Goal: Task Accomplishment & Management: Use online tool/utility

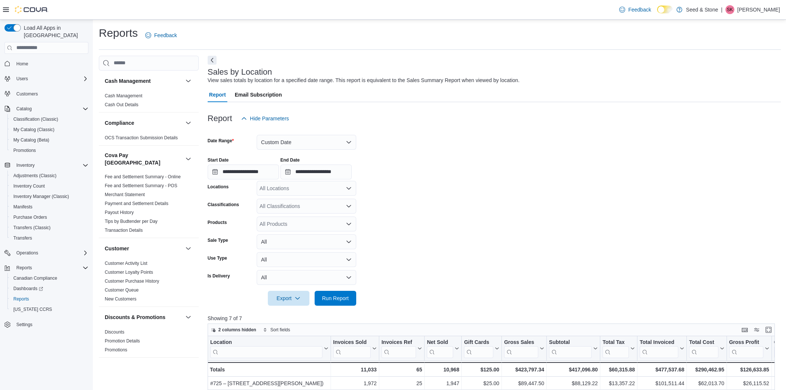
scroll to position [231, 0]
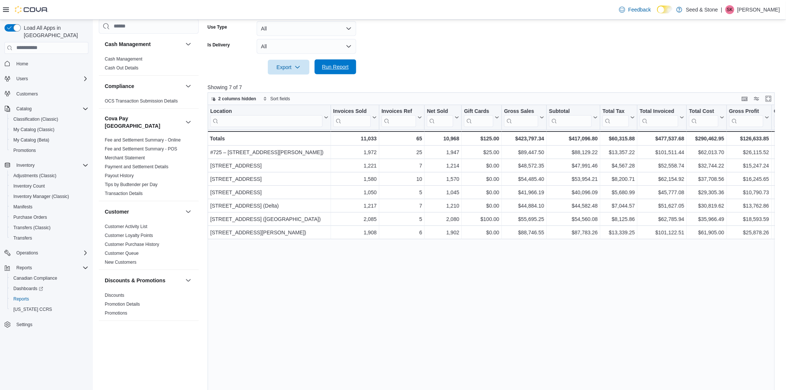
click at [336, 66] on span "Run Report" at bounding box center [335, 66] width 27 height 7
click at [493, 276] on div "Location Click to view column header actions Invoices Sold Click to view column…" at bounding box center [494, 254] width 573 height 299
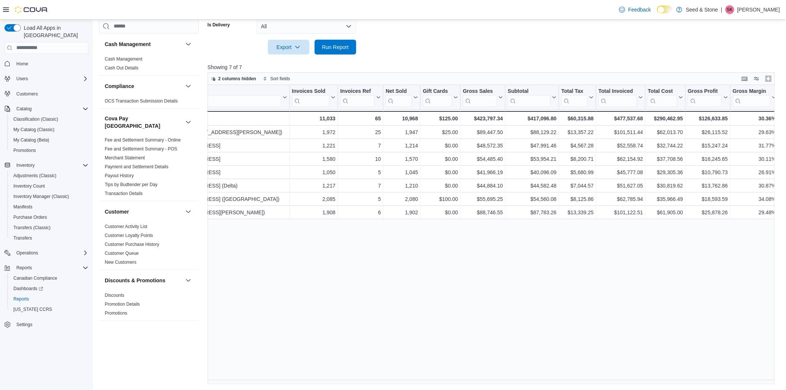
scroll to position [0, 0]
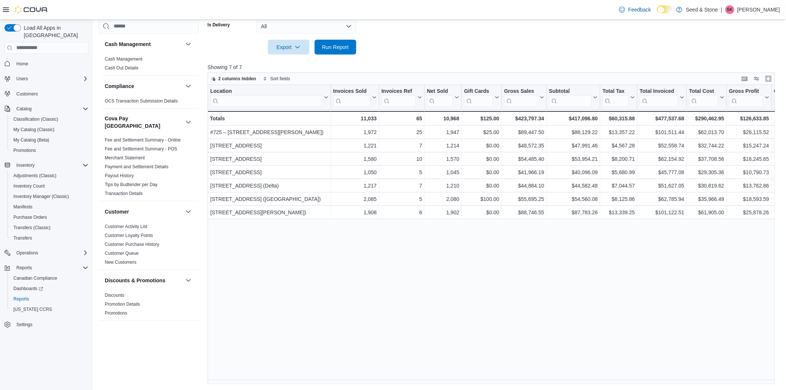
click at [328, 283] on div "Location Click to view column header actions Invoices Sold Click to view column…" at bounding box center [494, 234] width 573 height 299
click at [319, 311] on div "Location Click to view column header actions Invoices Sold Click to view column…" at bounding box center [494, 234] width 573 height 299
click at [480, 294] on div "Location Click to view column header actions Invoices Sold Click to view column…" at bounding box center [494, 234] width 573 height 299
click at [429, 284] on div "Location Click to view column header actions Invoices Sold Click to view column…" at bounding box center [494, 234] width 573 height 299
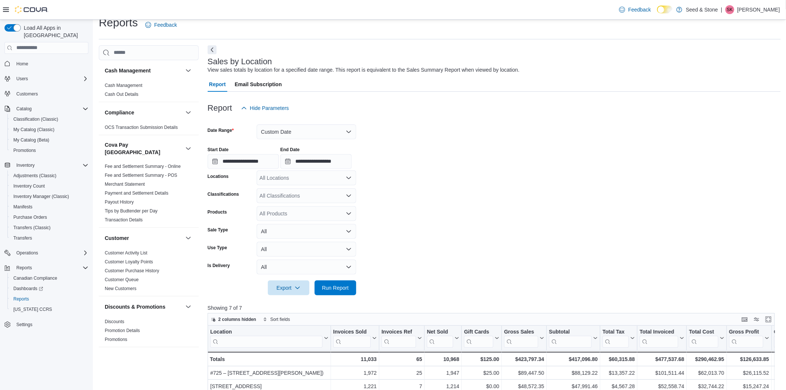
scroll to position [4, 0]
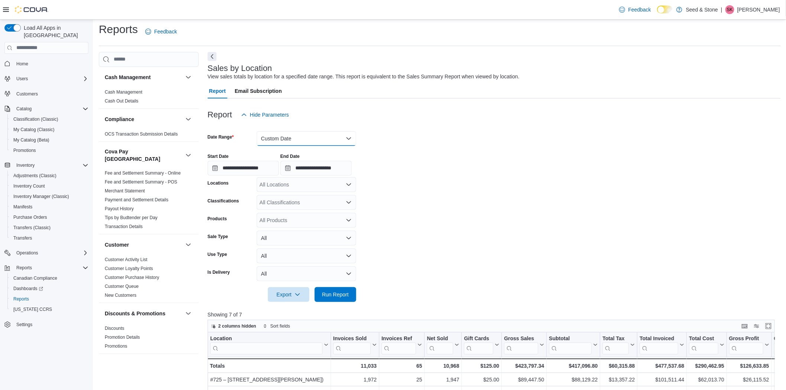
click at [306, 136] on button "Custom Date" at bounding box center [306, 138] width 99 height 15
click at [271, 167] on span "[DATE]" at bounding box center [310, 167] width 85 height 9
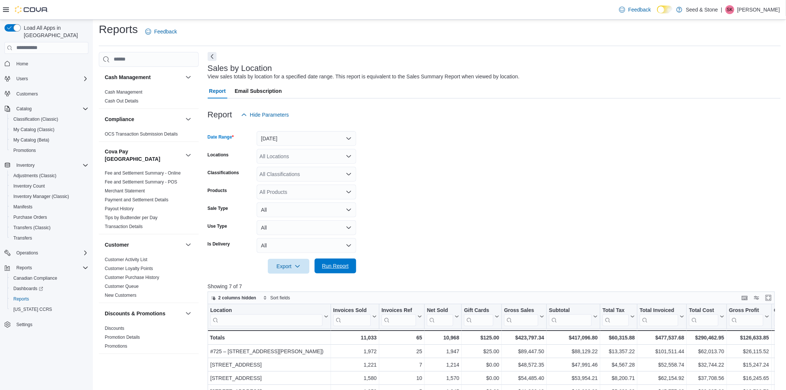
click at [347, 268] on span "Run Report" at bounding box center [335, 265] width 27 height 7
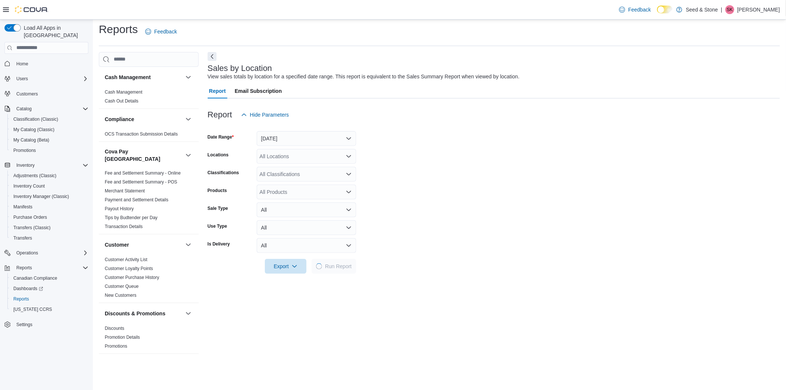
click at [540, 195] on form "Date Range [DATE] Locations All Locations Classifications All Classifications P…" at bounding box center [494, 197] width 572 height 151
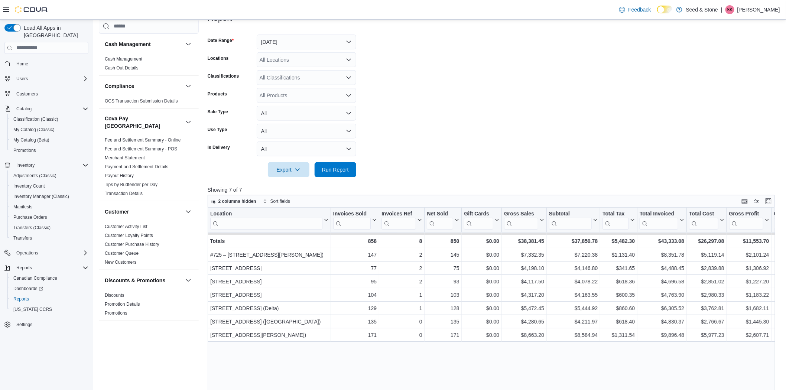
scroll to position [127, 0]
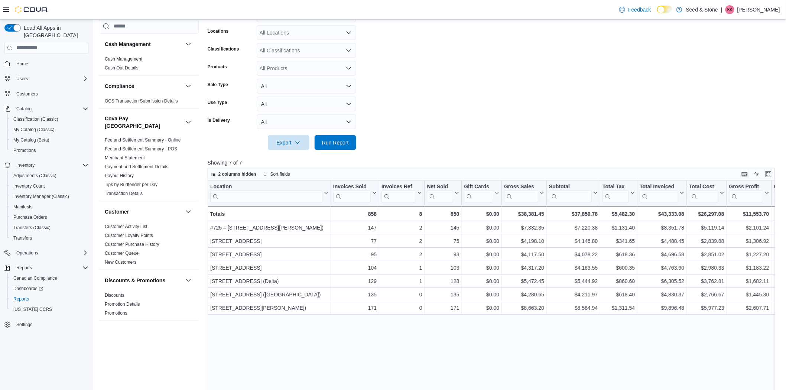
click at [535, 120] on form "Date Range [DATE] Locations All Locations Classifications All Classifications P…" at bounding box center [494, 74] width 573 height 151
click at [522, 342] on div "Location Click to view column header actions Invoices Sold Click to view column…" at bounding box center [494, 329] width 573 height 299
click at [522, 336] on div "Location Click to view column header actions Invoices Sold Click to view column…" at bounding box center [494, 329] width 573 height 299
click at [523, 325] on div "Location Click to view column header actions Invoices Sold Click to view column…" at bounding box center [494, 329] width 573 height 299
click at [542, 342] on div "Location Click to view column header actions Invoices Sold Click to view column…" at bounding box center [494, 329] width 573 height 299
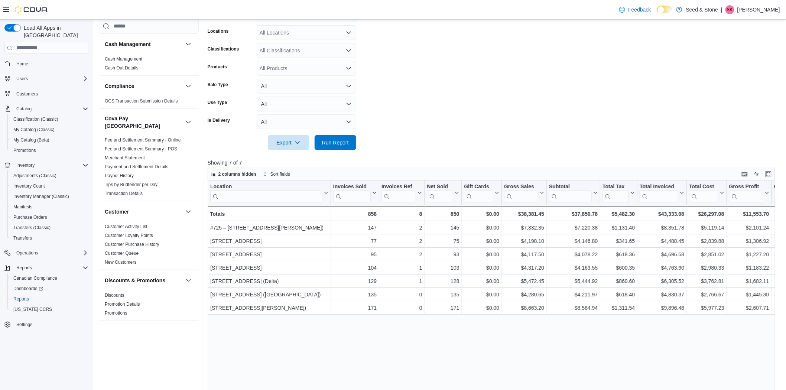
click at [535, 336] on div "Location Click to view column header actions Invoices Sold Click to view column…" at bounding box center [494, 329] width 573 height 299
click at [536, 113] on form "Date Range [DATE] Locations All Locations Classifications All Classifications P…" at bounding box center [494, 74] width 573 height 151
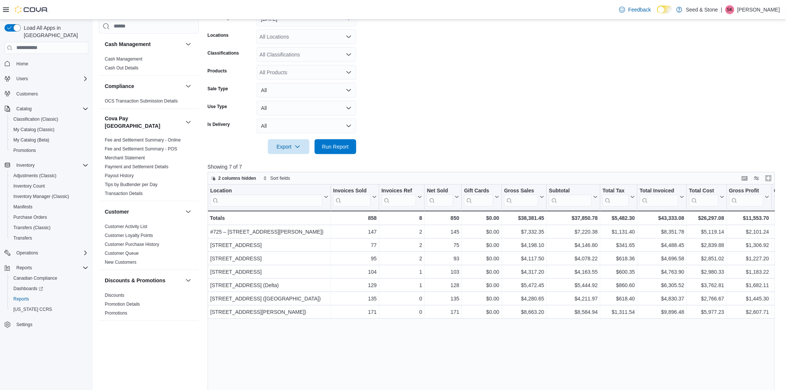
scroll to position [124, 0]
click at [565, 107] on form "Date Range [DATE] Locations All Locations Classifications All Classifications P…" at bounding box center [494, 77] width 573 height 151
click at [566, 119] on form "Date Range [DATE] Locations All Locations Classifications All Classifications P…" at bounding box center [494, 77] width 573 height 151
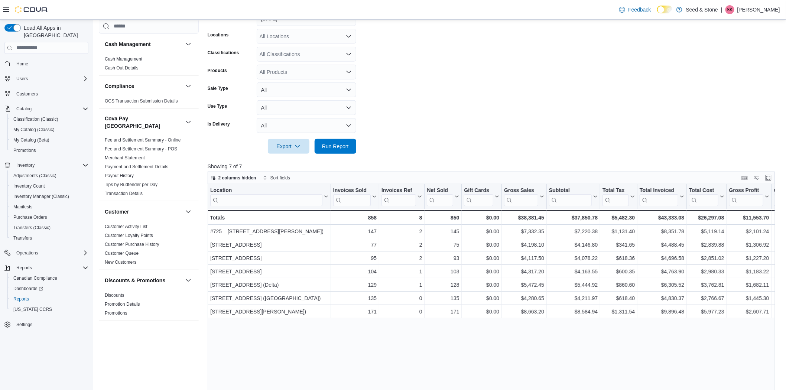
click at [566, 120] on form "Date Range [DATE] Locations All Locations Classifications All Classifications P…" at bounding box center [494, 77] width 573 height 151
click at [336, 147] on span "Run Report" at bounding box center [335, 145] width 27 height 7
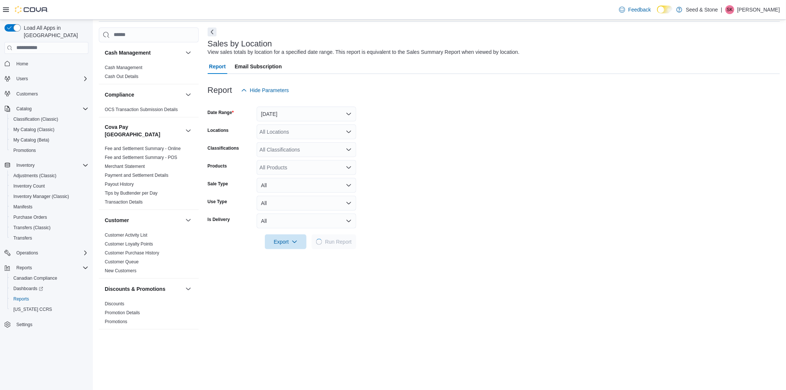
scroll to position [82, 0]
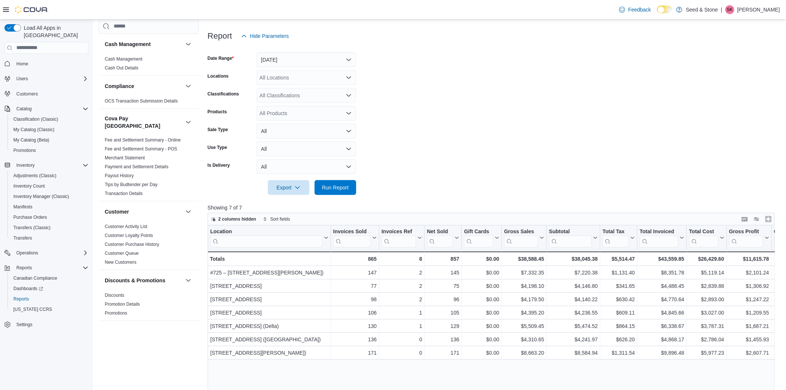
click at [537, 171] on form "Date Range [DATE] Locations All Locations Classifications All Classifications P…" at bounding box center [494, 118] width 573 height 151
click at [553, 138] on form "Date Range [DATE] Locations All Locations Classifications All Classifications P…" at bounding box center [494, 118] width 573 height 151
click at [333, 186] on span "Run Report" at bounding box center [335, 186] width 27 height 7
click at [516, 163] on form "Date Range [DATE] Locations All Locations Classifications All Classifications P…" at bounding box center [494, 118] width 573 height 151
click at [536, 153] on form "Date Range [DATE] Locations All Locations Classifications All Classifications P…" at bounding box center [494, 118] width 573 height 151
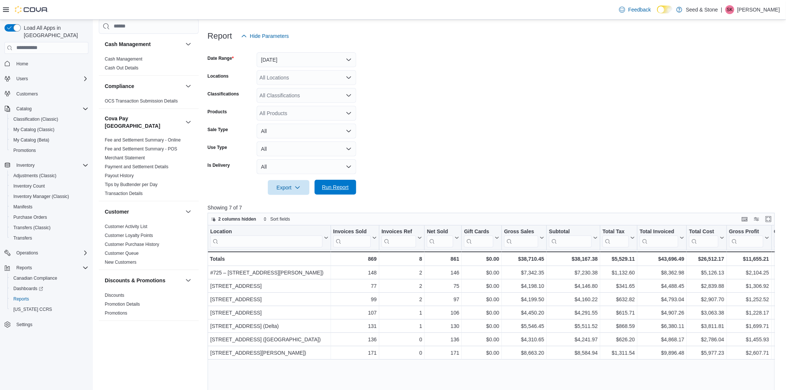
click at [341, 184] on span "Run Report" at bounding box center [335, 186] width 27 height 7
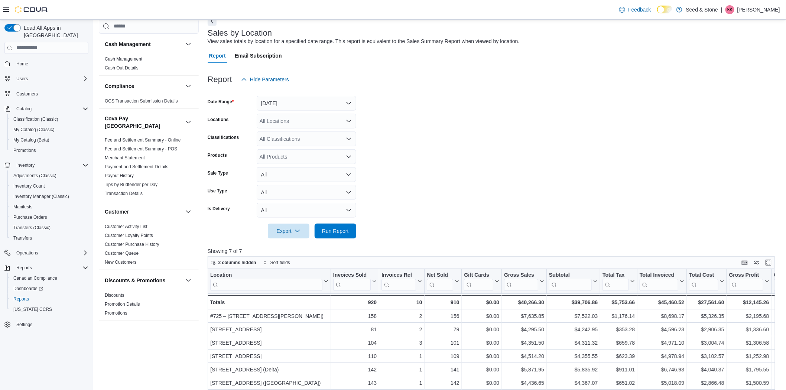
scroll to position [0, 0]
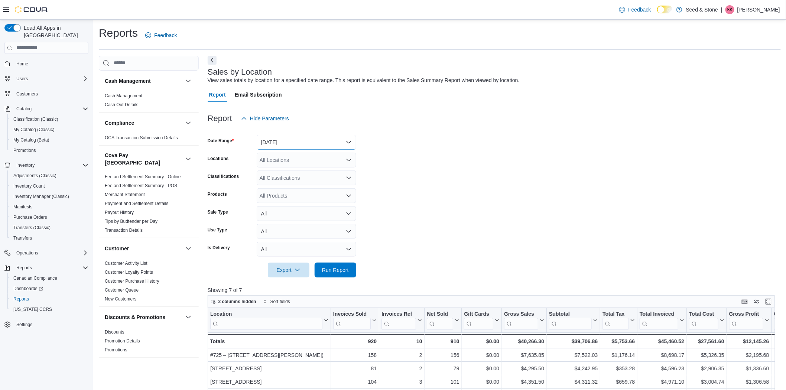
click at [318, 143] on button "[DATE]" at bounding box center [306, 142] width 99 height 15
click at [526, 179] on form "Date Range [DATE] Locations All Locations Classifications All Classifications P…" at bounding box center [494, 201] width 573 height 151
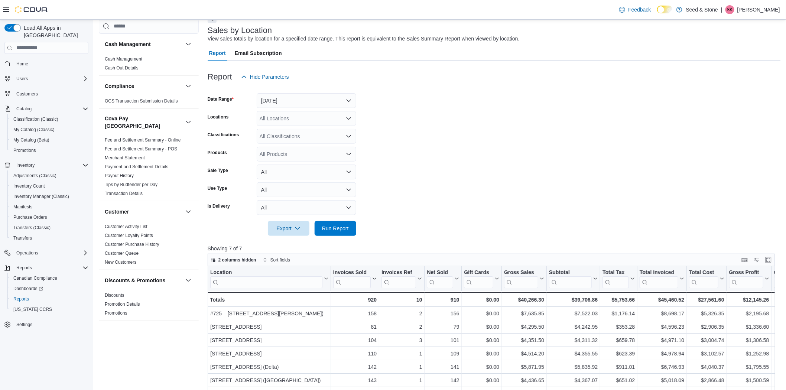
scroll to position [41, 0]
click at [334, 99] on button "[DATE]" at bounding box center [306, 101] width 99 height 15
click at [298, 118] on span "Custom Date" at bounding box center [310, 115] width 85 height 9
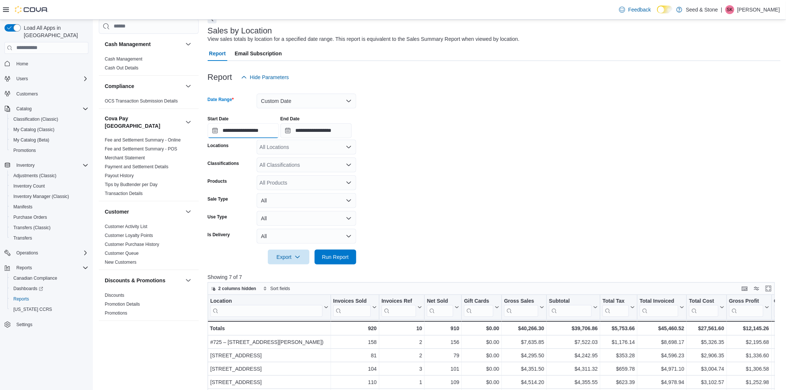
click at [248, 135] on input "**********" at bounding box center [243, 130] width 71 height 15
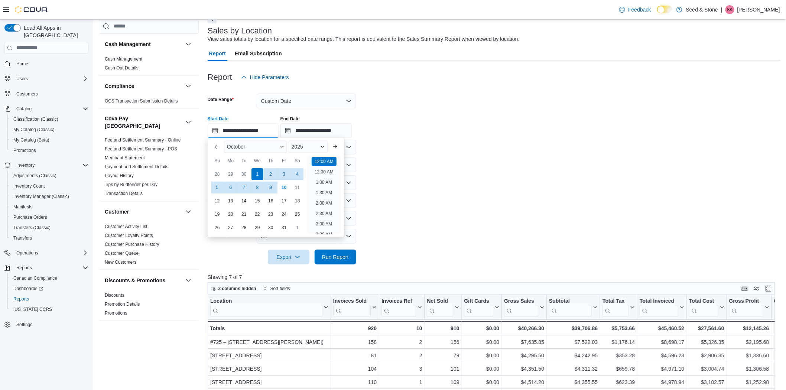
scroll to position [23, 0]
click at [216, 144] on button "Previous Month" at bounding box center [216, 147] width 12 height 12
type input "**********"
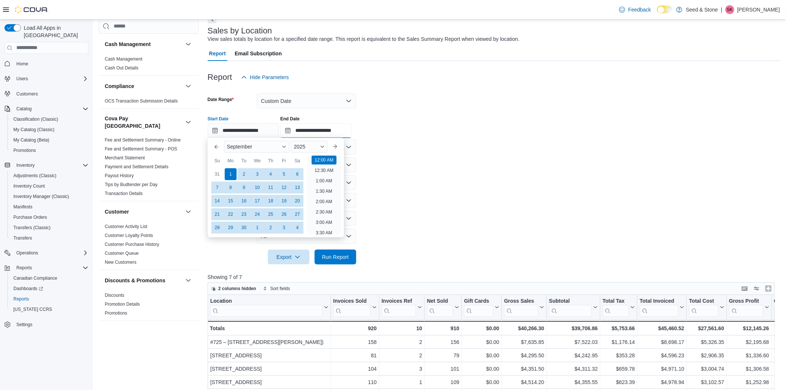
click at [305, 130] on input "**********" at bounding box center [315, 130] width 71 height 15
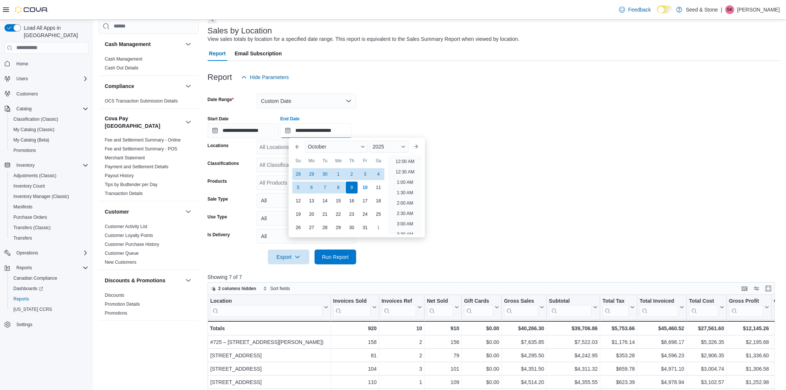
scroll to position [421, 0]
click at [296, 148] on button "Previous Month" at bounding box center [297, 147] width 12 height 12
click at [325, 225] on div "30" at bounding box center [324, 227] width 13 height 13
type input "**********"
click at [512, 145] on form "**********" at bounding box center [494, 175] width 573 height 180
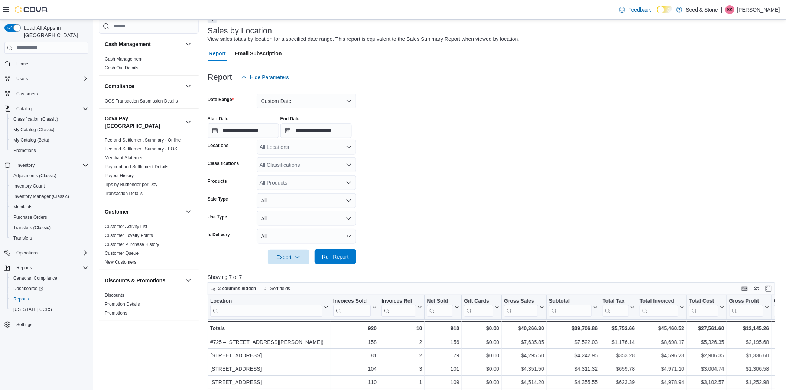
click at [347, 257] on span "Run Report" at bounding box center [335, 256] width 27 height 7
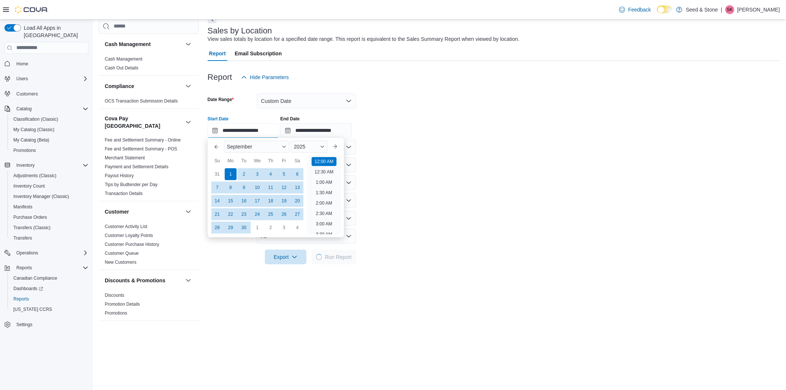
click at [277, 131] on input "**********" at bounding box center [243, 130] width 71 height 15
click at [337, 146] on button "Next month" at bounding box center [335, 147] width 12 height 12
type input "**********"
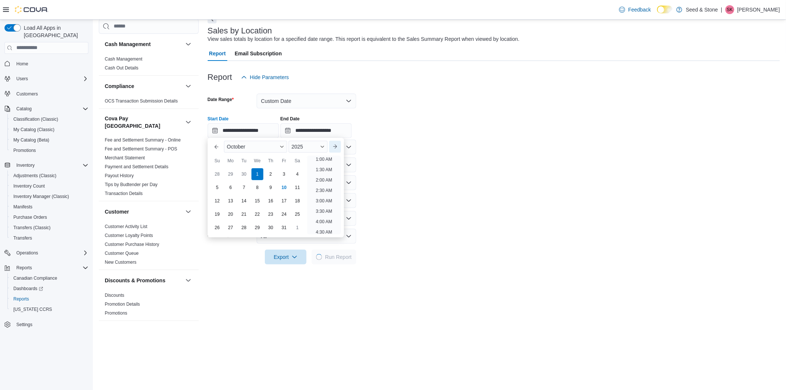
scroll to position [1, 0]
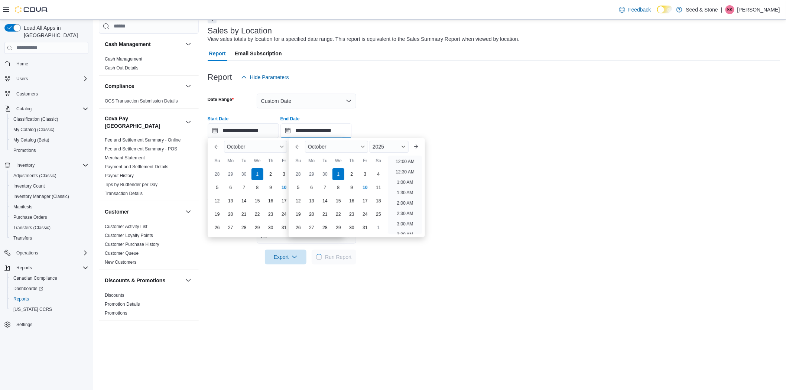
click at [316, 130] on input "**********" at bounding box center [315, 130] width 71 height 15
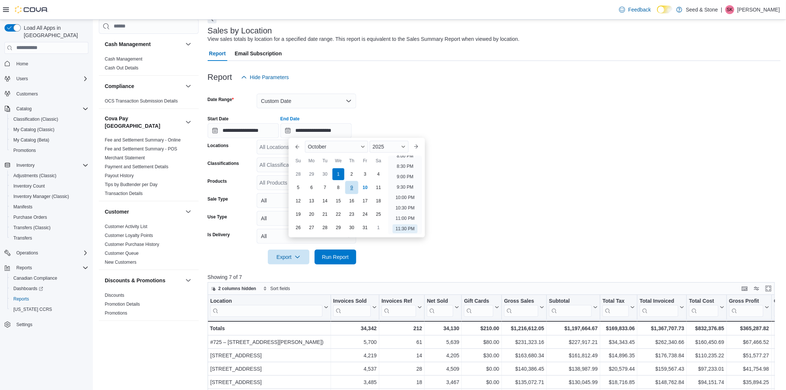
click at [351, 187] on div "9" at bounding box center [351, 187] width 13 height 13
type input "**********"
click at [539, 189] on form "**********" at bounding box center [494, 175] width 573 height 180
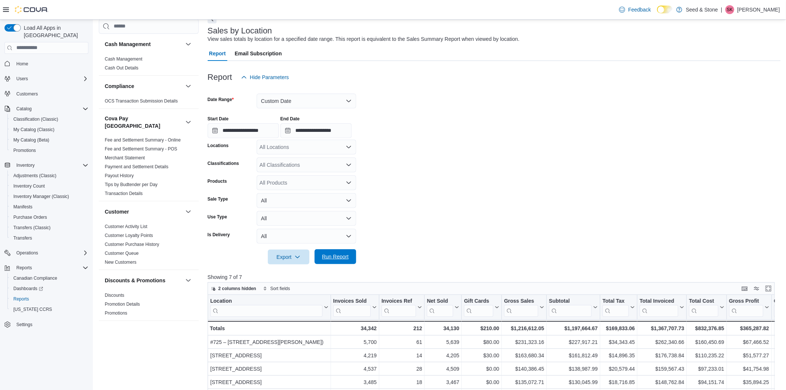
click at [340, 258] on span "Run Report" at bounding box center [335, 256] width 27 height 7
click at [471, 188] on form "**********" at bounding box center [494, 175] width 573 height 180
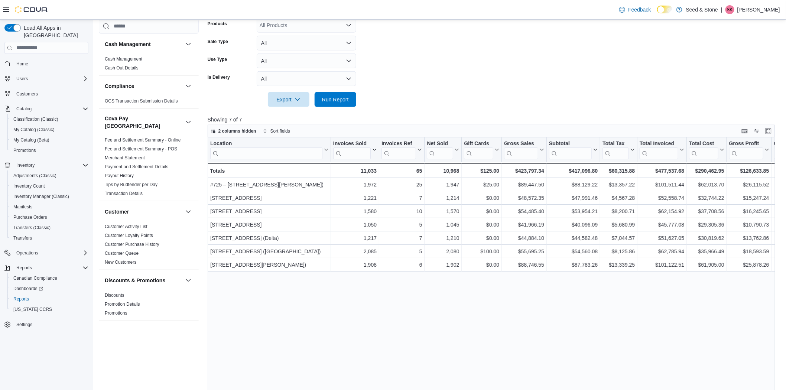
scroll to position [206, 0]
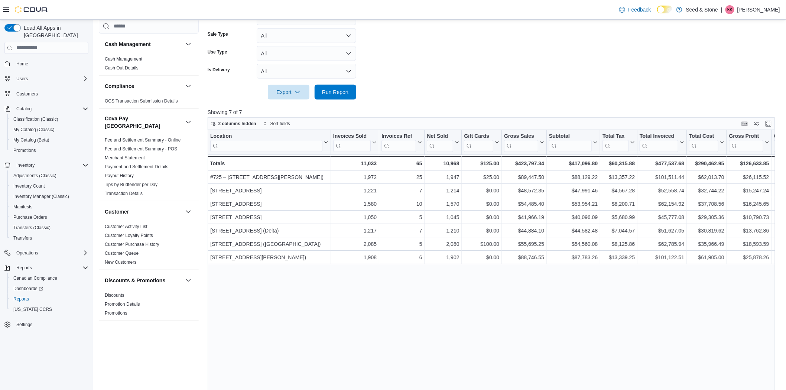
click at [463, 306] on div "Location Click to view column header actions Invoices Sold Click to view column…" at bounding box center [494, 279] width 573 height 299
click at [510, 295] on div "Location Click to view column header actions Invoices Sold Click to view column…" at bounding box center [494, 279] width 573 height 299
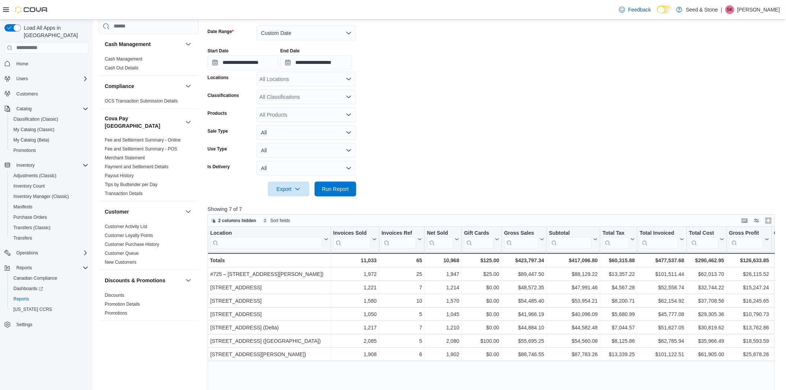
scroll to position [124, 0]
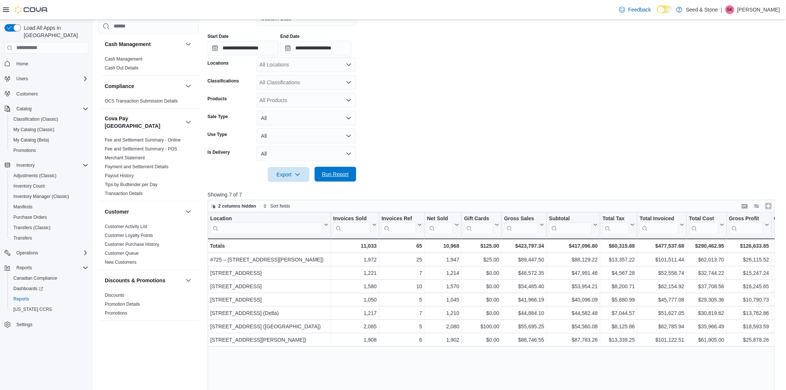
click at [332, 175] on span "Run Report" at bounding box center [335, 173] width 27 height 7
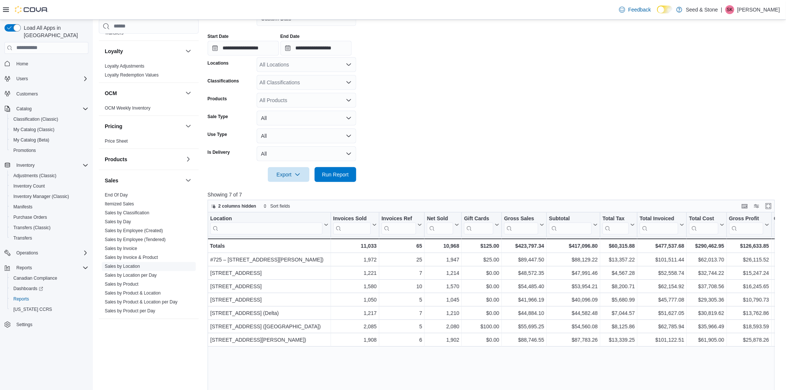
scroll to position [454, 0]
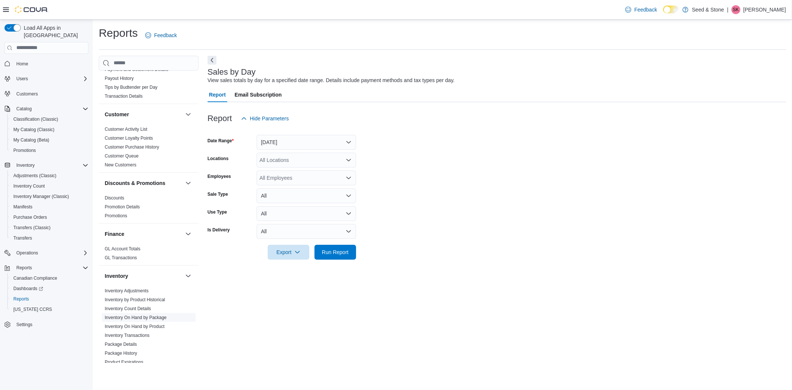
scroll to position [247, 0]
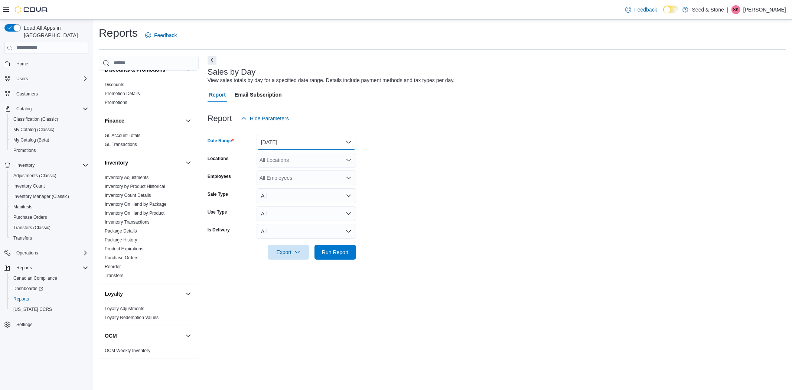
click at [346, 144] on button "[DATE]" at bounding box center [306, 142] width 99 height 15
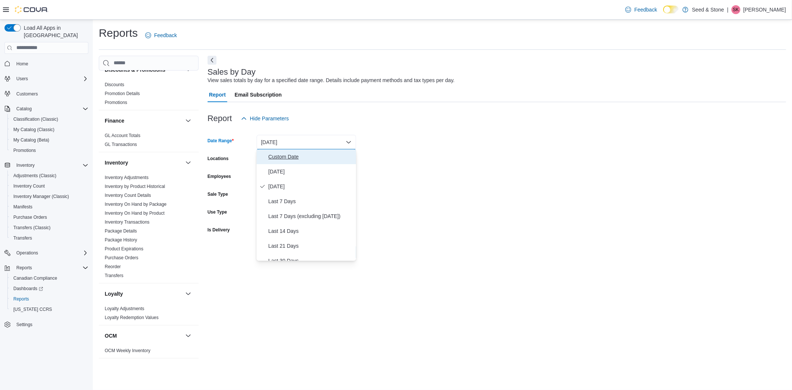
click at [286, 155] on span "Custom Date" at bounding box center [310, 156] width 85 height 9
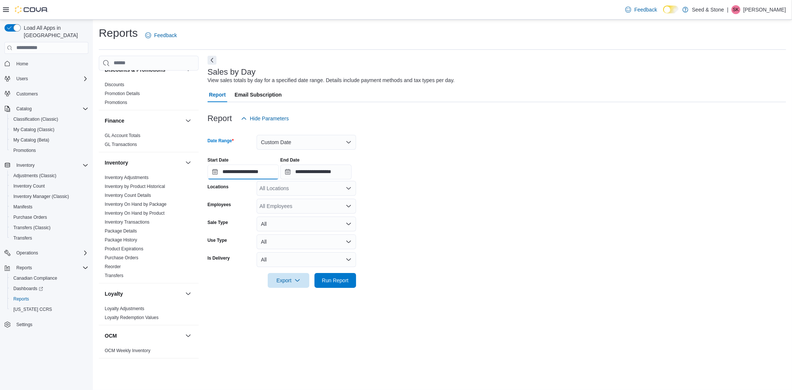
click at [261, 172] on input "**********" at bounding box center [243, 171] width 71 height 15
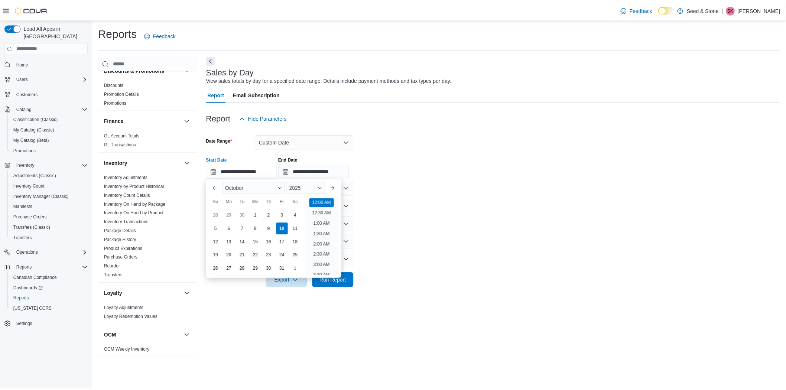
scroll to position [23, 0]
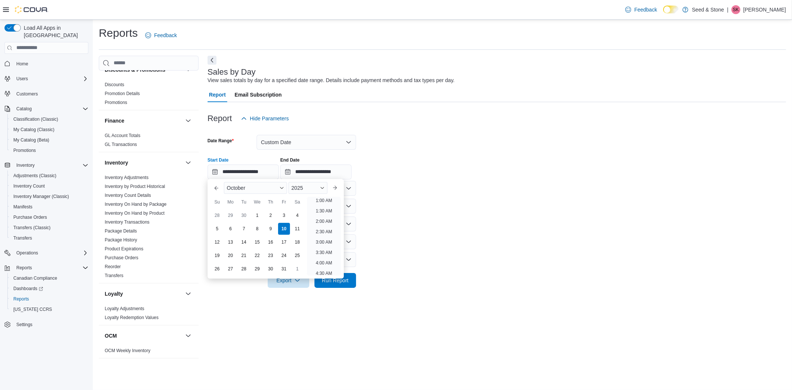
click at [531, 228] on form "**********" at bounding box center [497, 207] width 578 height 162
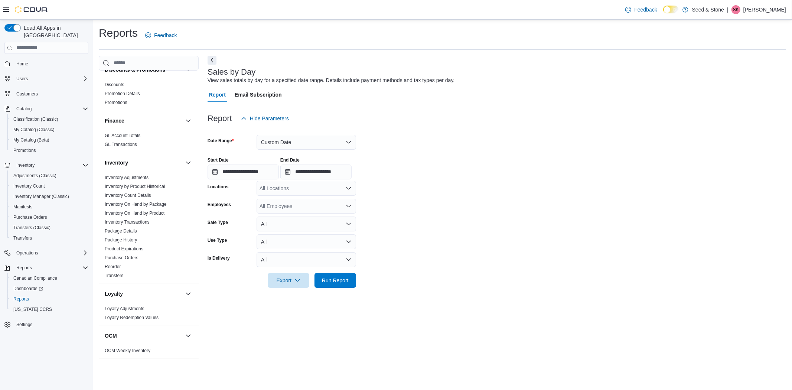
click at [423, 166] on div "**********" at bounding box center [497, 165] width 578 height 28
click at [449, 200] on form "**********" at bounding box center [497, 207] width 578 height 162
click at [337, 147] on button "Custom Date" at bounding box center [306, 142] width 99 height 15
click at [268, 169] on span "[DATE]" at bounding box center [310, 171] width 85 height 9
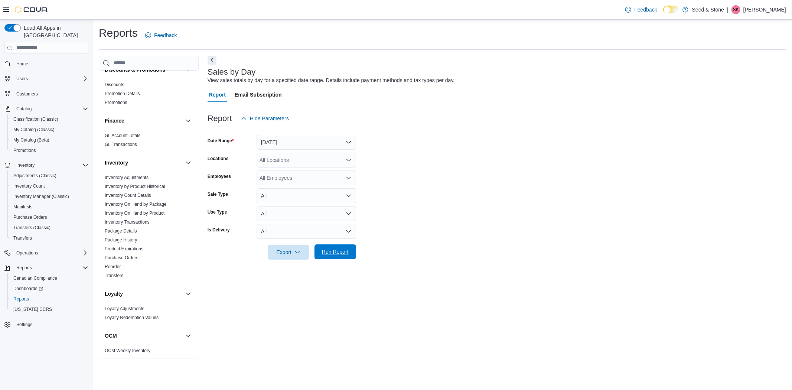
click at [344, 249] on span "Run Report" at bounding box center [335, 251] width 27 height 7
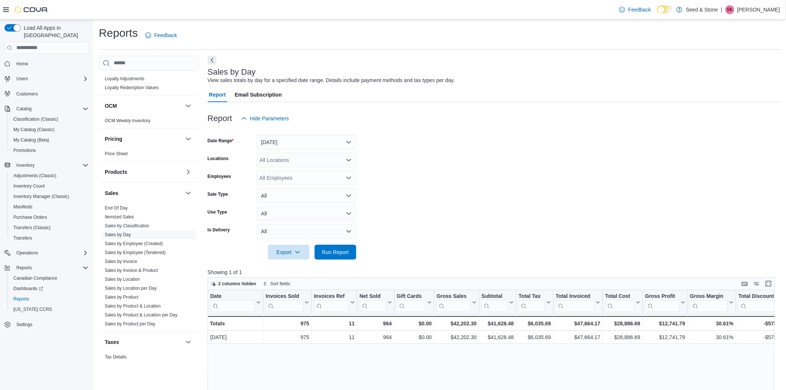
scroll to position [489, 0]
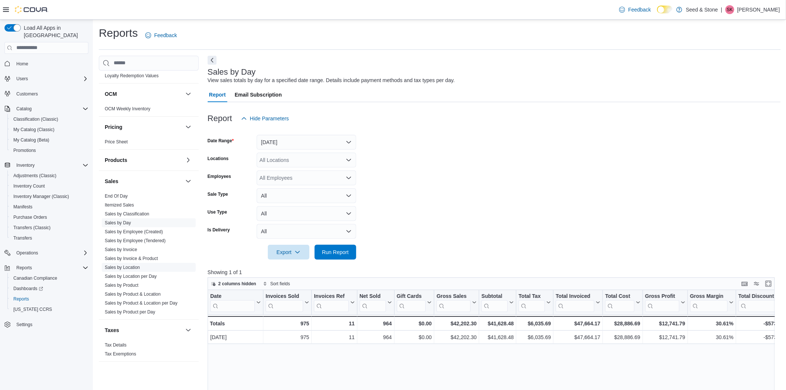
click at [132, 265] on link "Sales by Location" at bounding box center [122, 267] width 35 height 5
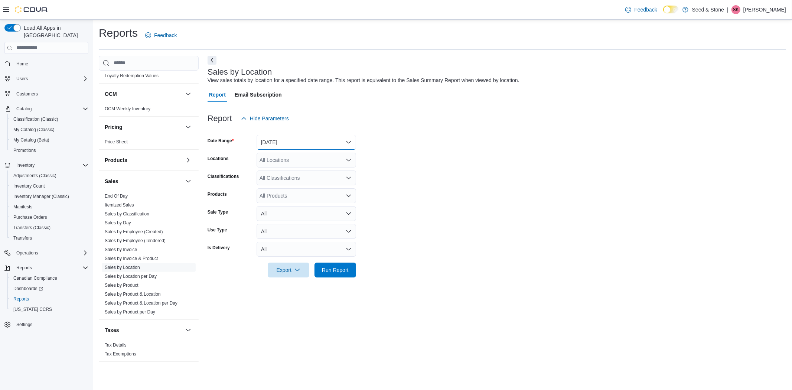
click at [328, 135] on button "[DATE]" at bounding box center [306, 142] width 99 height 15
click at [280, 168] on span "[DATE]" at bounding box center [310, 171] width 85 height 9
click at [337, 270] on span "Run Report" at bounding box center [335, 269] width 27 height 7
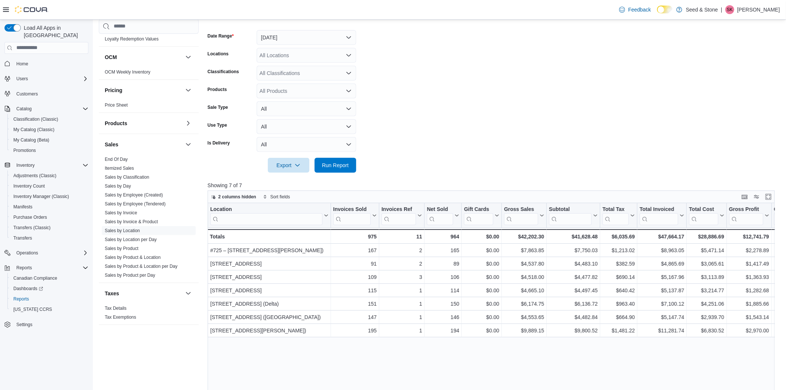
scroll to position [124, 0]
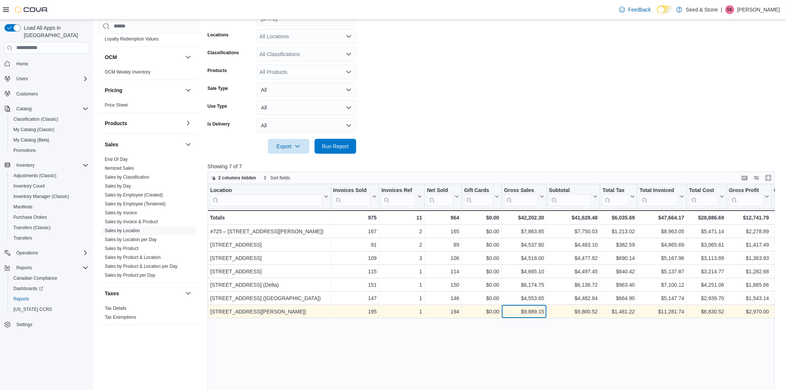
click at [537, 312] on div "$9,889.15" at bounding box center [524, 311] width 40 height 9
drag, startPoint x: 542, startPoint y: 311, endPoint x: 510, endPoint y: 310, distance: 31.9
click at [510, 310] on div "$9,889.15" at bounding box center [524, 311] width 40 height 9
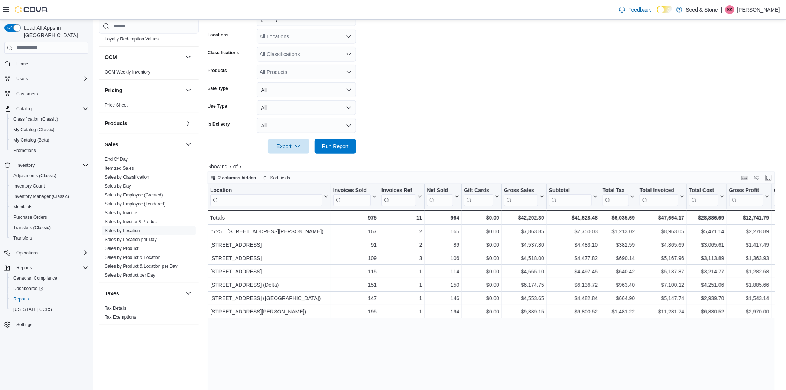
click at [499, 338] on div "Location Click to view column header actions Invoices Sold Click to view column…" at bounding box center [494, 333] width 573 height 299
click at [489, 344] on div "Location Click to view column header actions Invoices Sold Click to view column…" at bounding box center [494, 333] width 573 height 299
click at [332, 148] on span "Run Report" at bounding box center [335, 145] width 27 height 7
click at [596, 65] on form "Date Range [DATE] Locations All Locations Classifications All Classifications P…" at bounding box center [494, 77] width 573 height 151
